Goal: Task Accomplishment & Management: Manage account settings

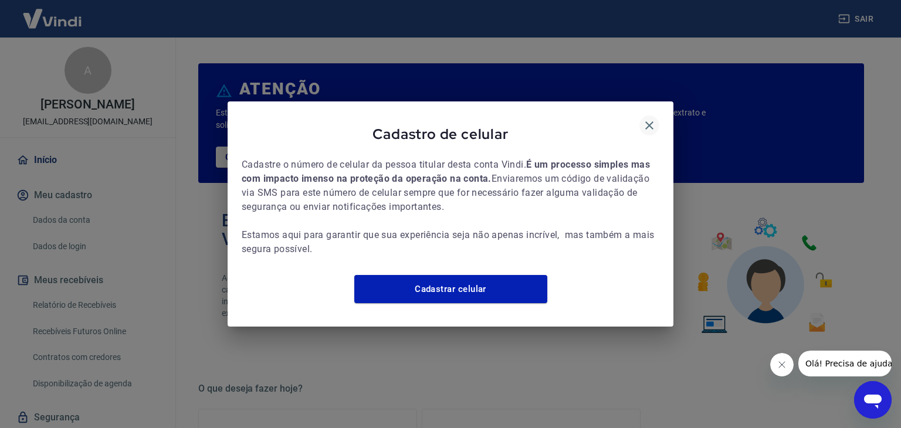
click at [651, 119] on icon "button" at bounding box center [650, 126] width 14 height 14
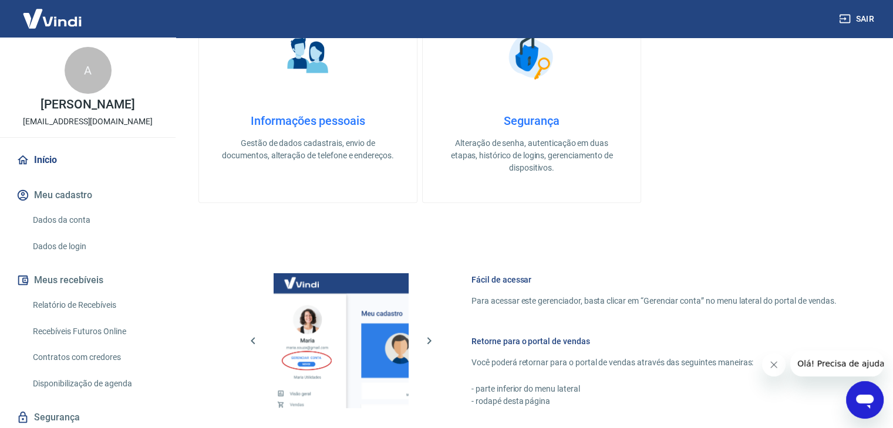
scroll to position [620, 0]
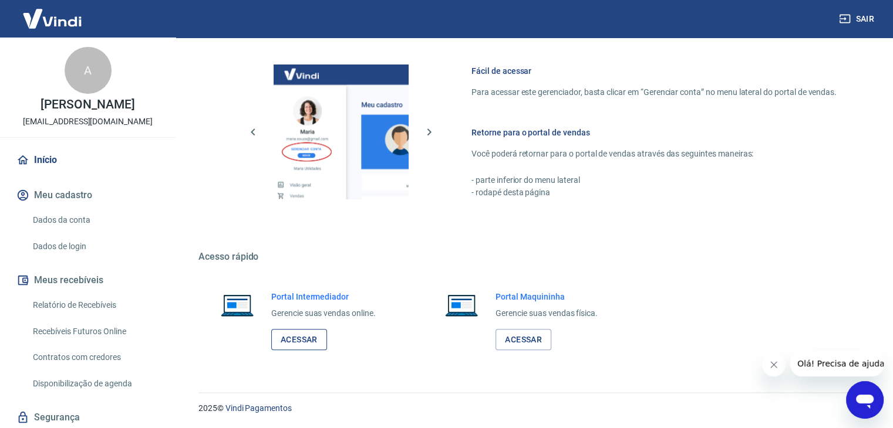
click at [304, 340] on link "Acessar" at bounding box center [299, 340] width 56 height 22
